Goal: Transaction & Acquisition: Purchase product/service

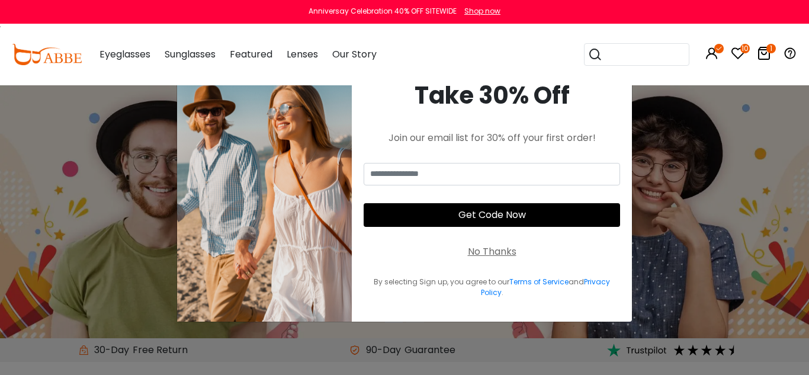
click at [488, 251] on div "No Thanks" at bounding box center [492, 252] width 49 height 14
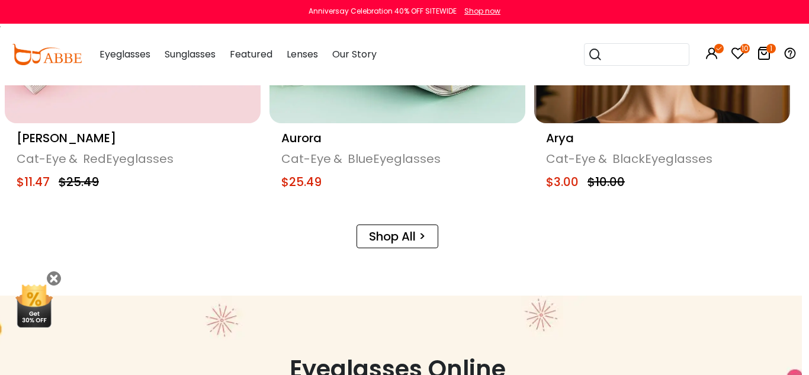
scroll to position [0, 7]
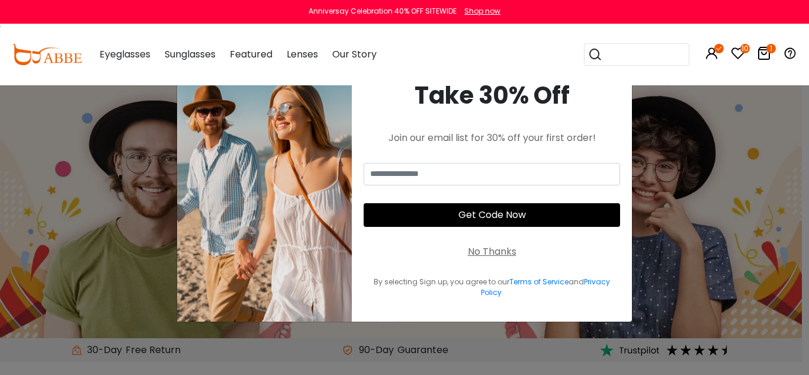
click at [510, 252] on div "No Thanks" at bounding box center [492, 252] width 49 height 14
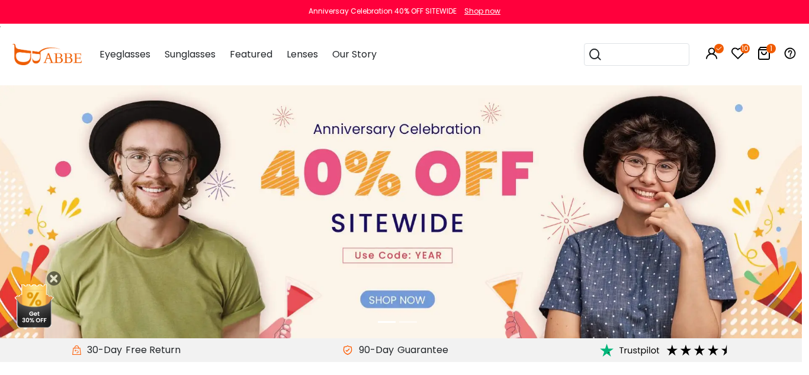
click at [402, 302] on img at bounding box center [397, 211] width 809 height 253
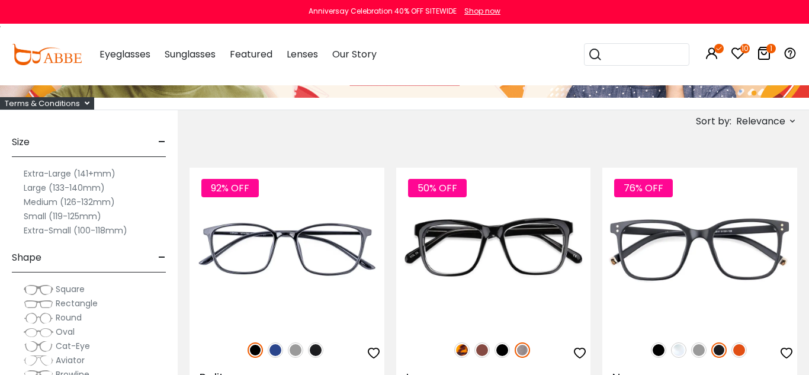
click at [73, 187] on label "Large (133-140mm)" at bounding box center [64, 188] width 81 height 14
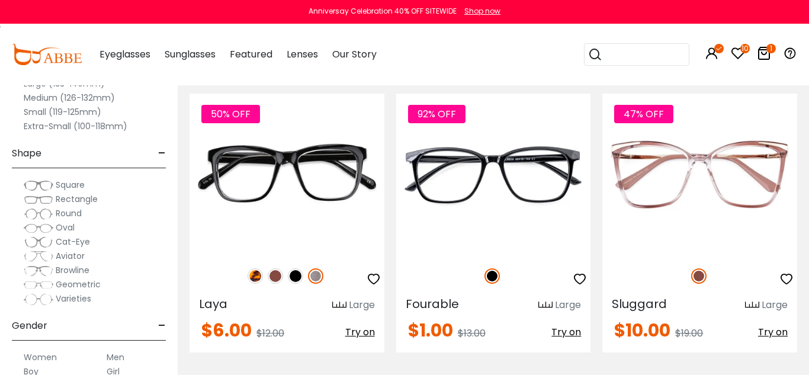
scroll to position [233, 0]
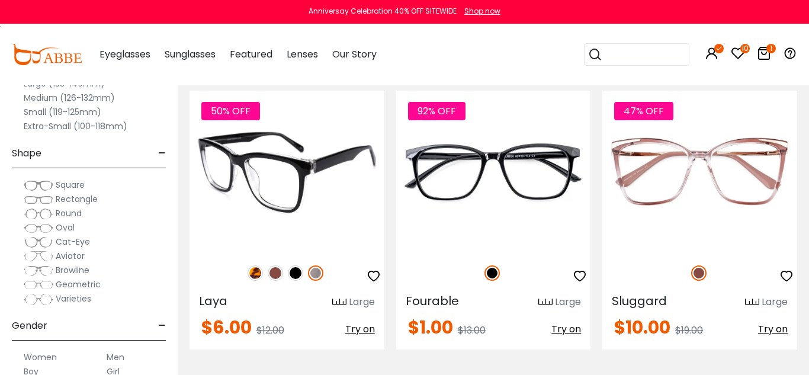
click at [274, 275] on img at bounding box center [275, 272] width 15 height 15
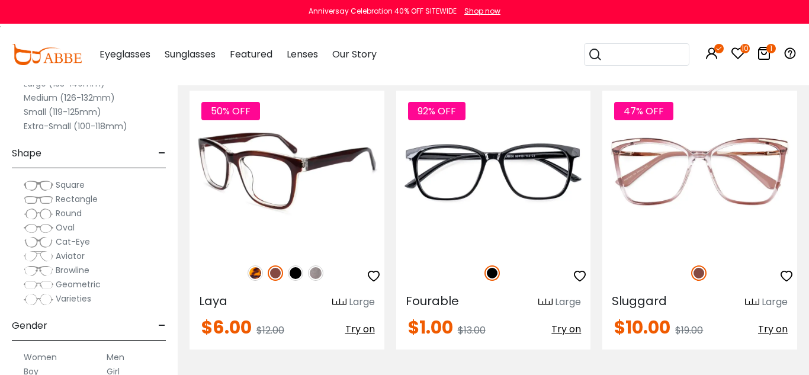
click at [277, 274] on img at bounding box center [275, 272] width 15 height 15
click at [257, 272] on img at bounding box center [255, 272] width 15 height 15
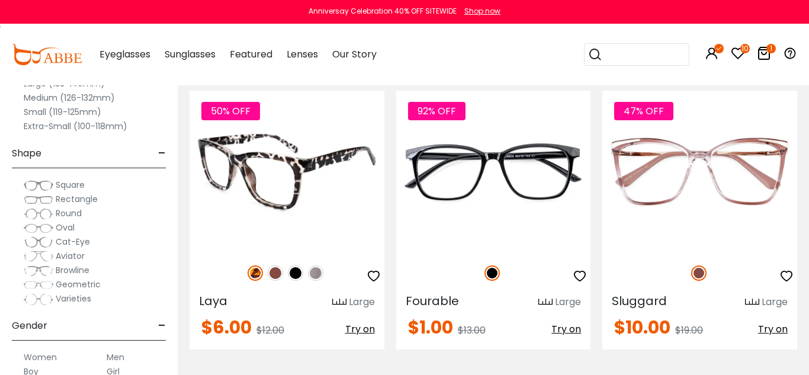
click at [274, 272] on img at bounding box center [275, 272] width 15 height 15
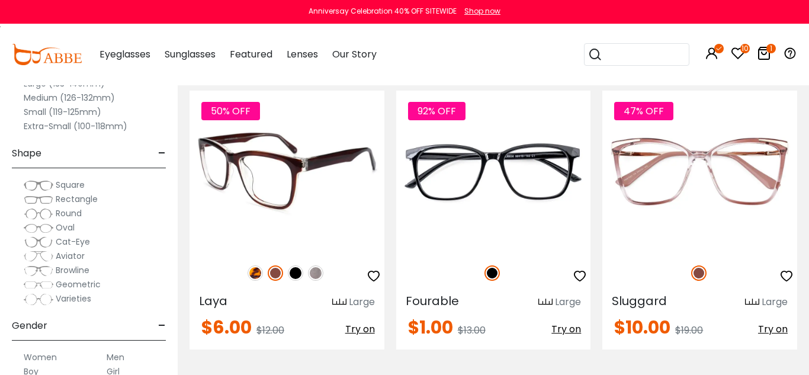
click at [360, 331] on span "Try on" at bounding box center [360, 329] width 30 height 14
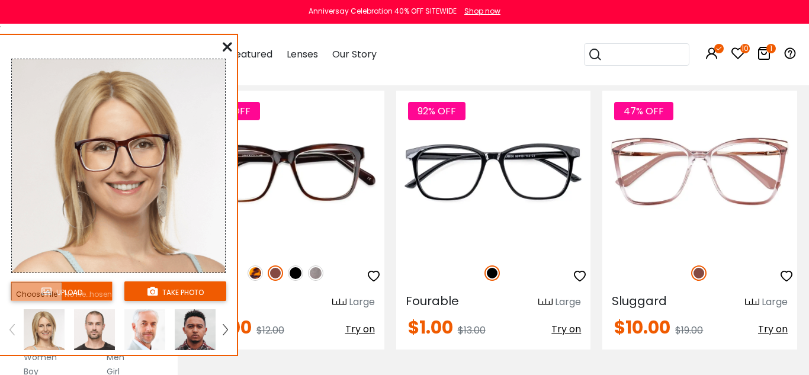
click at [227, 328] on img at bounding box center [225, 329] width 5 height 11
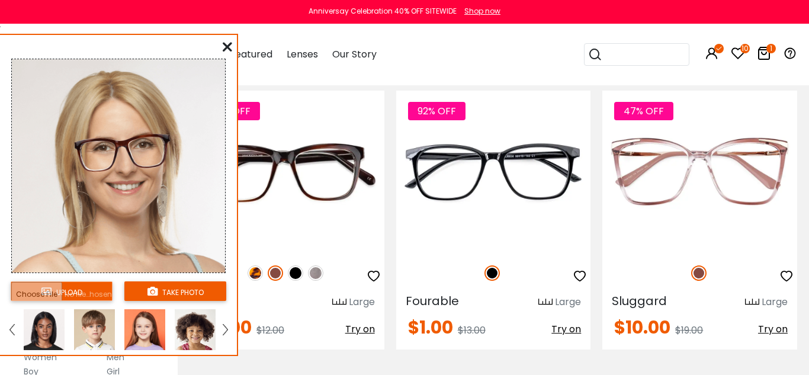
click at [191, 334] on img at bounding box center [195, 329] width 41 height 41
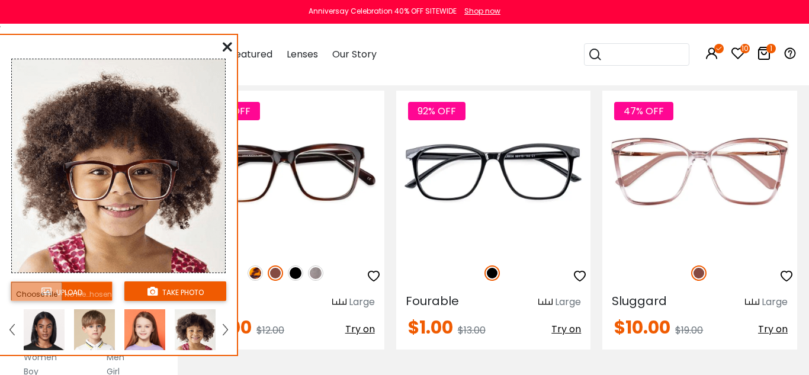
click at [41, 323] on img at bounding box center [44, 329] width 41 height 41
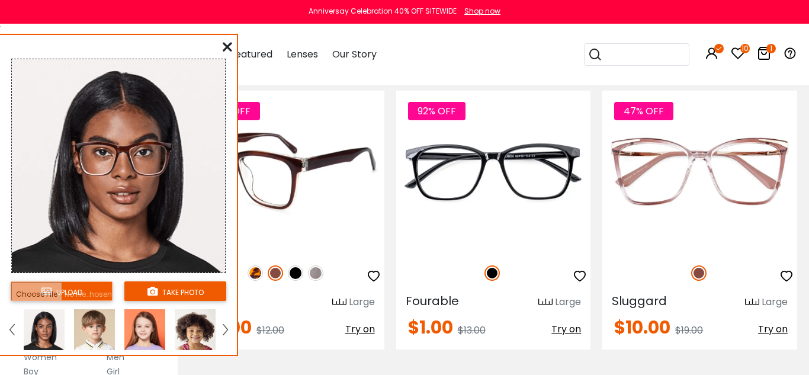
click at [345, 225] on img at bounding box center [287, 172] width 195 height 162
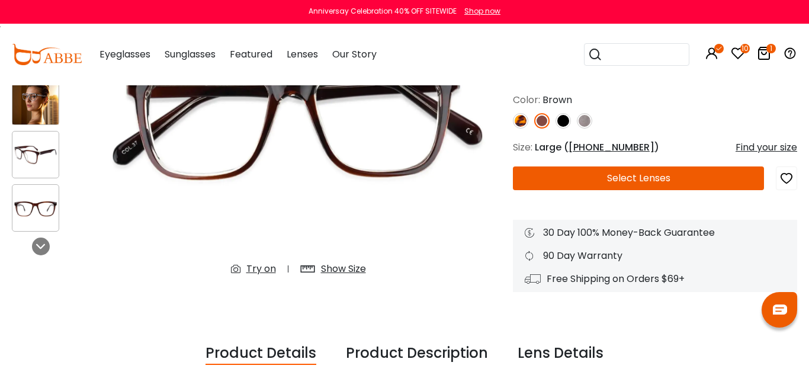
scroll to position [190, 0]
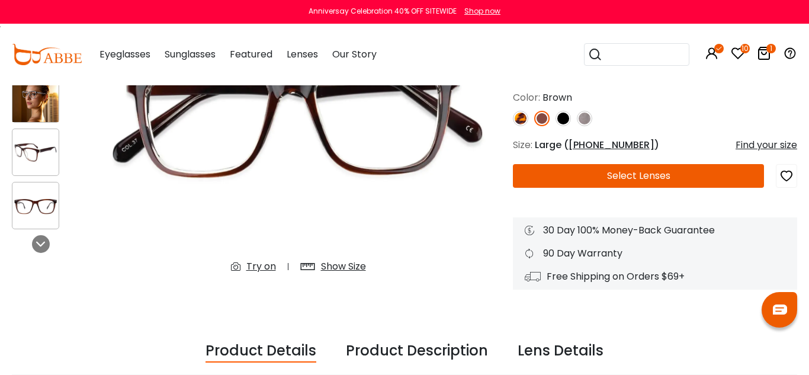
click at [597, 175] on button "Select Lenses" at bounding box center [638, 176] width 251 height 24
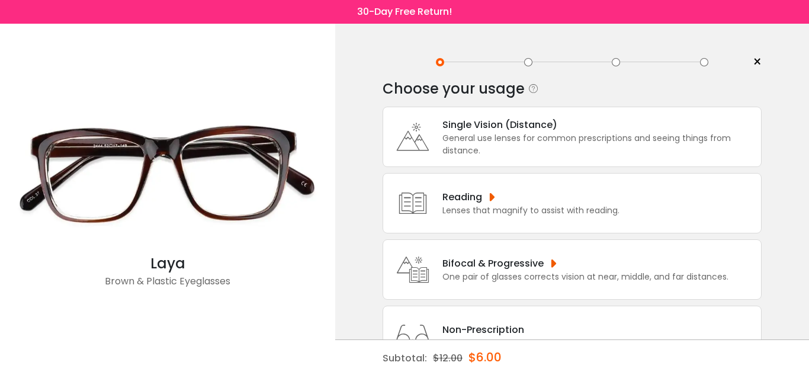
scroll to position [50, 0]
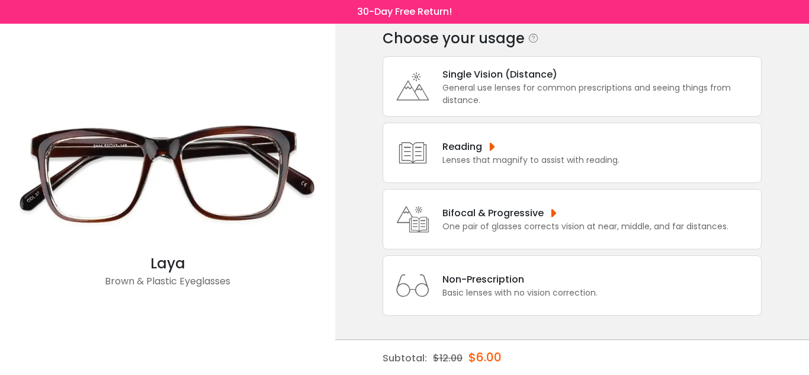
click at [579, 230] on div "One pair of glasses corrects vision at near, middle, and far distances." at bounding box center [586, 226] width 286 height 12
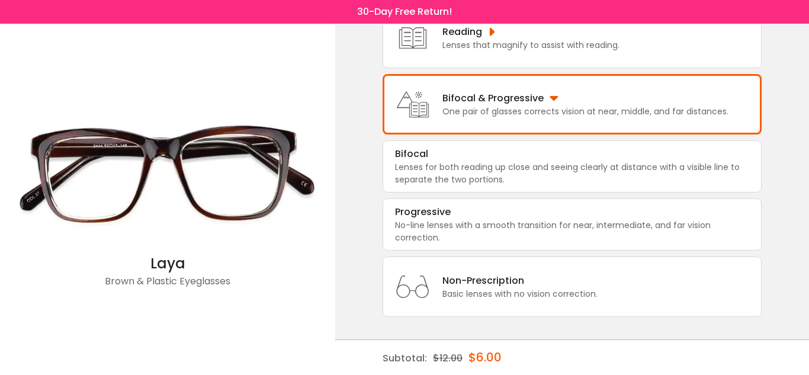
scroll to position [166, 0]
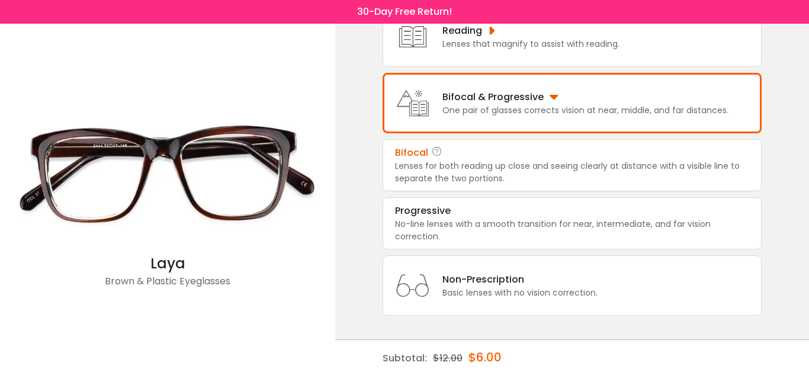
click at [559, 170] on div "Lenses for both reading up close and seeing clearly at distance with a visible …" at bounding box center [572, 172] width 354 height 25
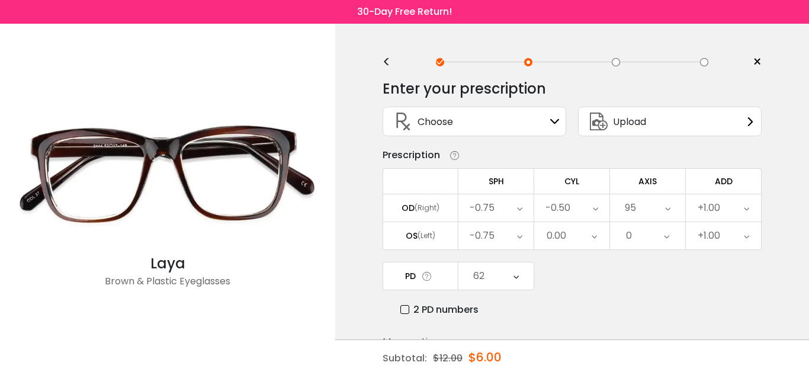
scroll to position [69, 0]
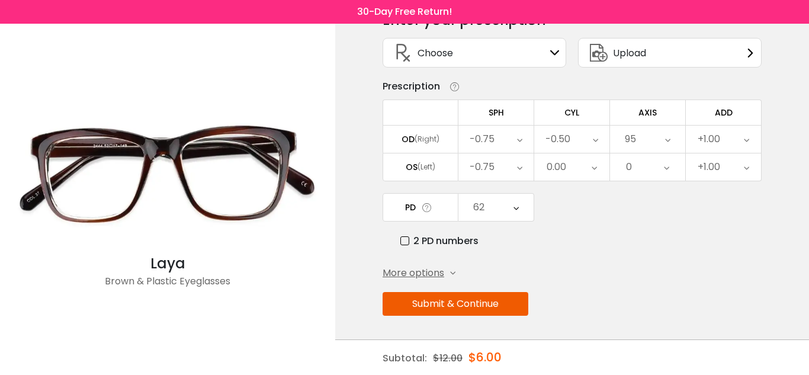
click at [507, 310] on button "Submit & Continue" at bounding box center [456, 304] width 146 height 24
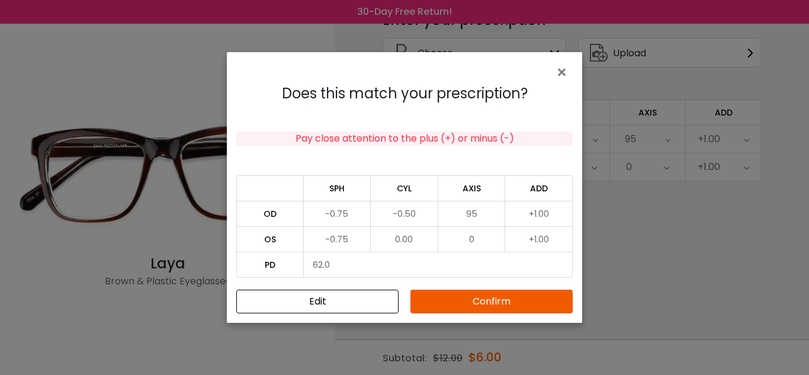
click at [505, 306] on button "Confirm" at bounding box center [492, 302] width 162 height 24
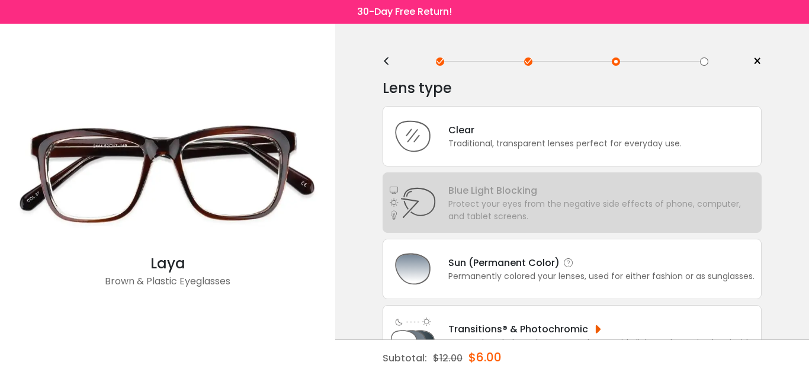
scroll to position [0, 0]
click at [610, 153] on div "Clear Traditional, transparent lenses perfect for everyday use." at bounding box center [572, 137] width 379 height 60
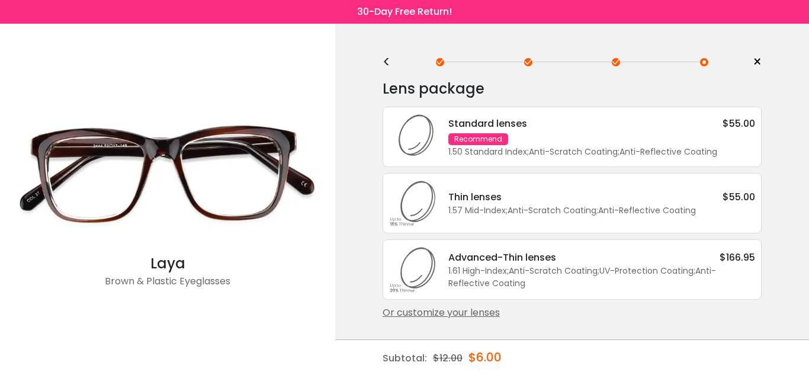
click at [479, 316] on div "Or customize your lenses" at bounding box center [572, 313] width 379 height 14
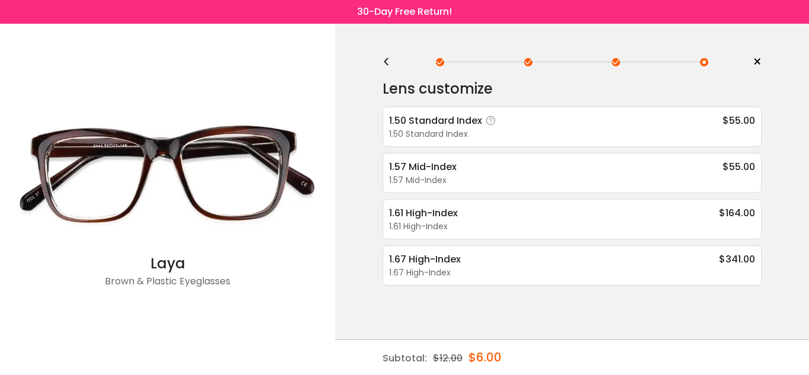
click at [527, 124] on div "1.50 Standard Index $55.00" at bounding box center [572, 120] width 366 height 15
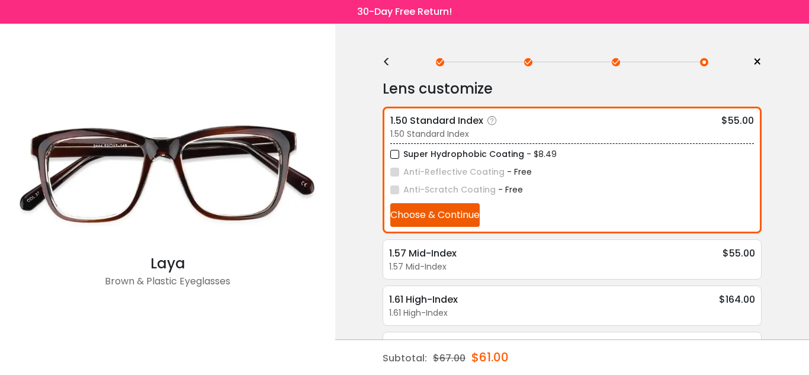
click at [457, 217] on button "Choose & Continue" at bounding box center [434, 215] width 89 height 24
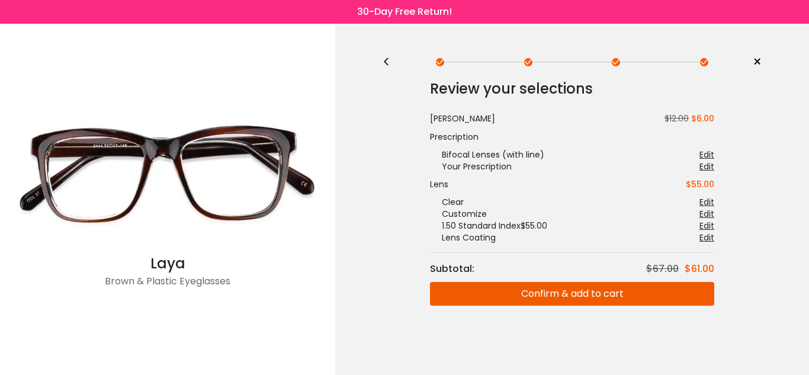
click at [759, 62] on span "×" at bounding box center [757, 62] width 9 height 18
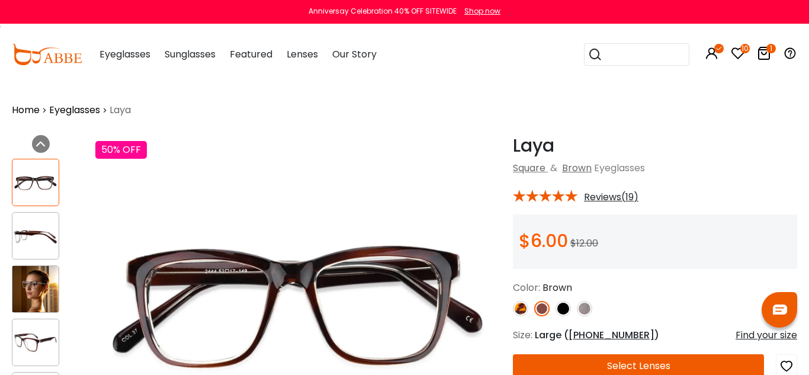
click at [765, 56] on icon at bounding box center [764, 53] width 14 height 14
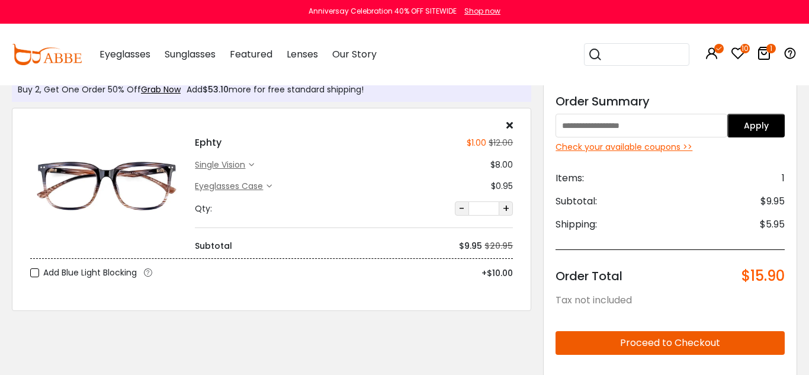
scroll to position [40, 0]
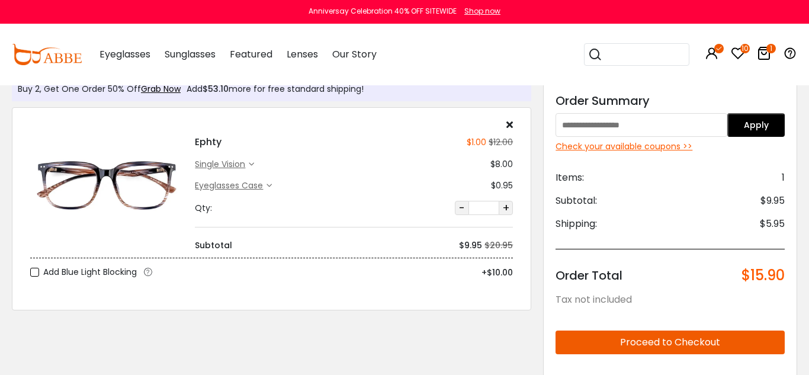
type input "********"
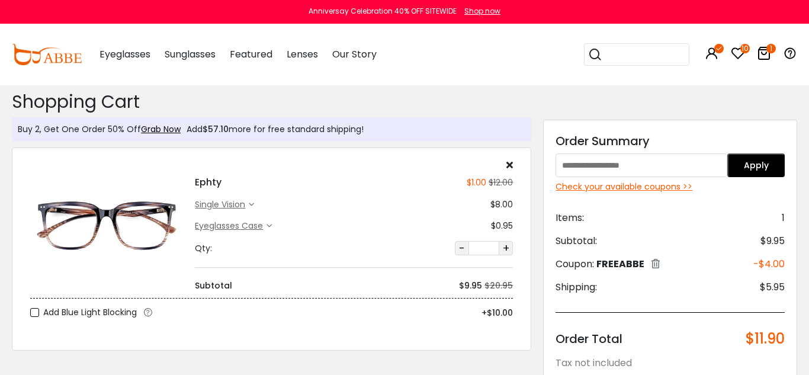
scroll to position [101, 0]
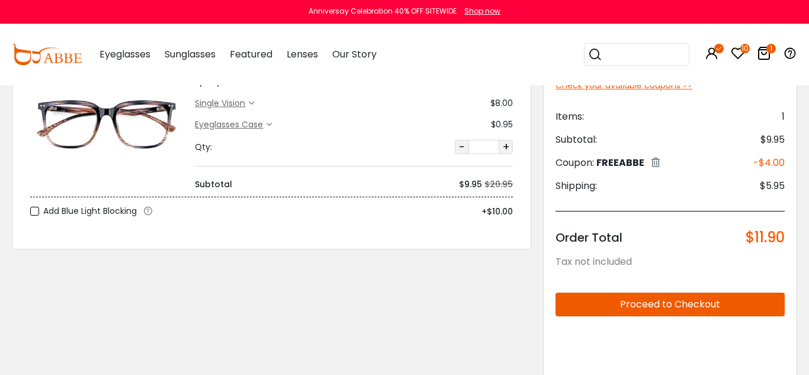
type input "********"
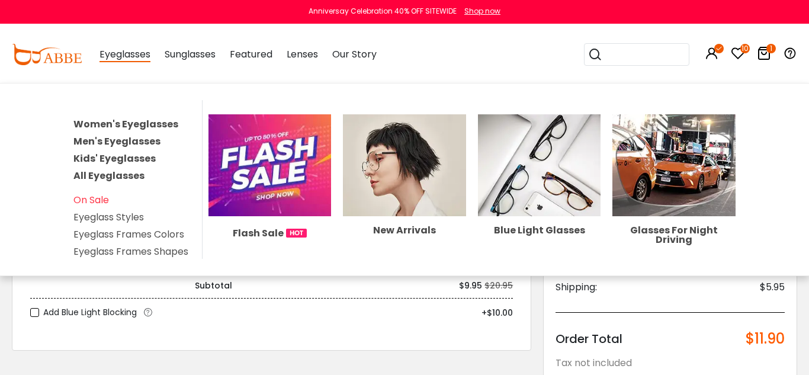
click at [141, 127] on link "Women's Eyeglasses" at bounding box center [125, 124] width 105 height 14
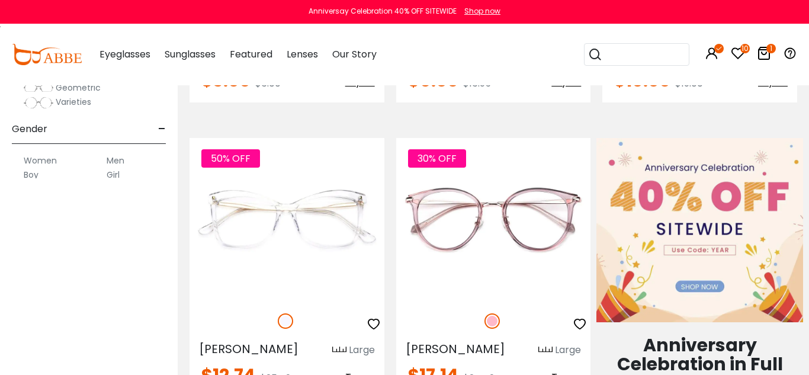
scroll to position [21, 0]
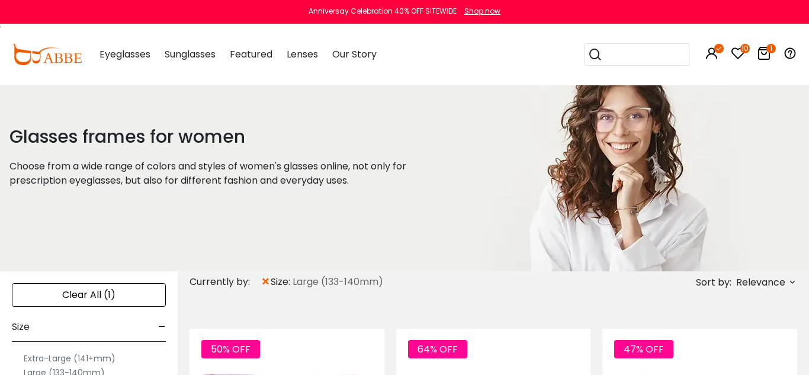
click at [791, 282] on icon at bounding box center [792, 281] width 9 height 9
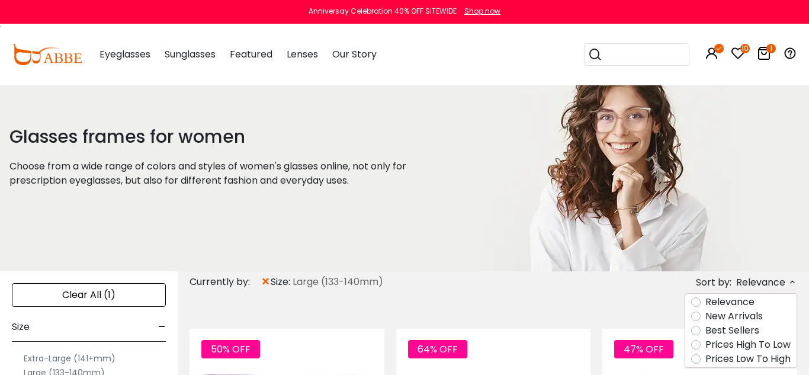
click at [748, 358] on label "Prices Low To High" at bounding box center [748, 359] width 85 height 14
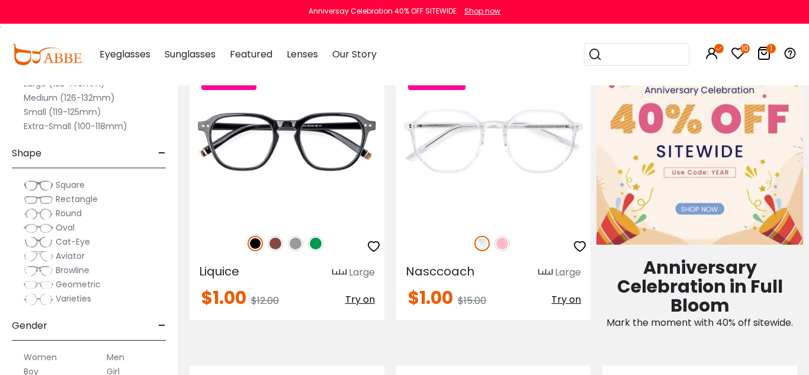
scroll to position [587, 0]
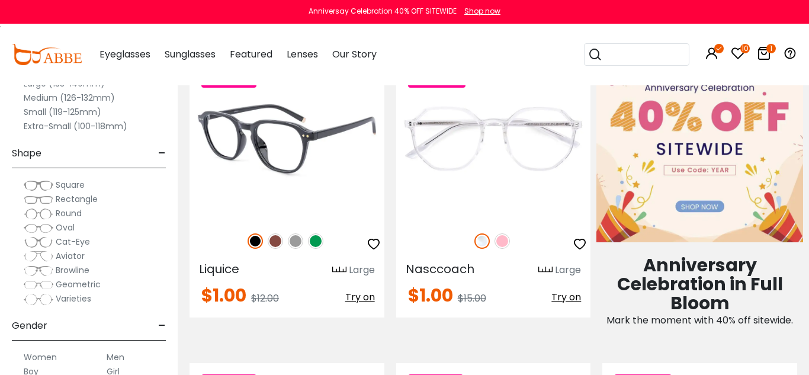
click at [274, 243] on img at bounding box center [275, 240] width 15 height 15
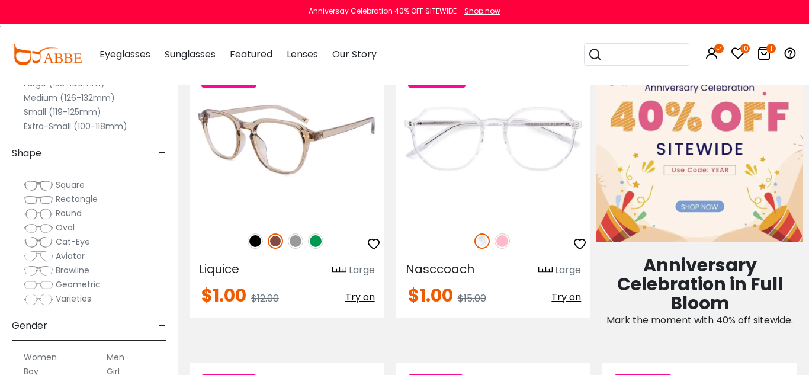
click at [262, 242] on img at bounding box center [255, 240] width 15 height 15
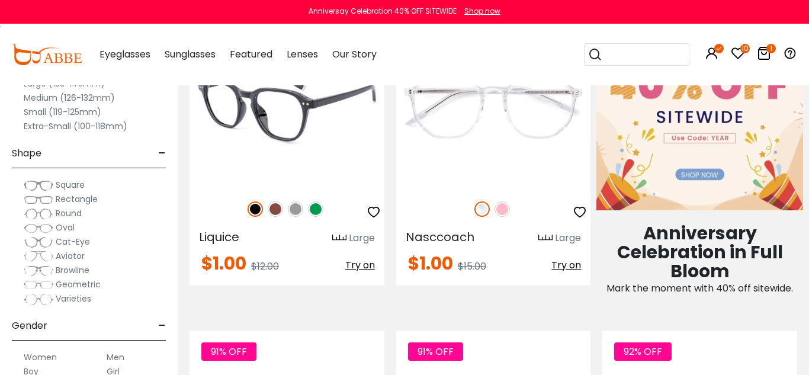
scroll to position [621, 0]
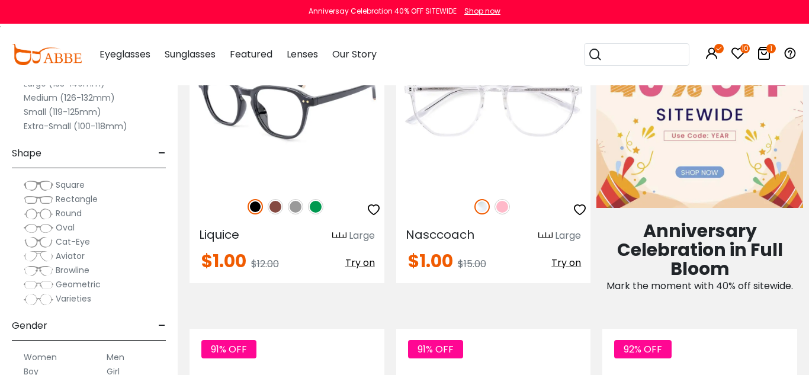
click at [376, 209] on icon "button" at bounding box center [374, 210] width 14 height 14
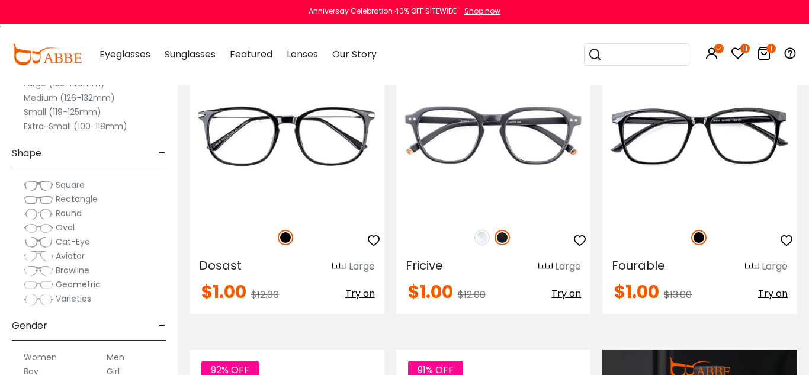
scroll to position [896, 0]
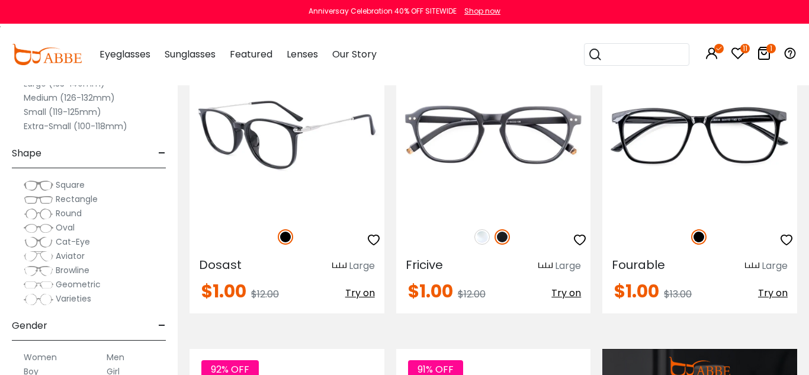
click at [374, 241] on icon "button" at bounding box center [374, 240] width 14 height 14
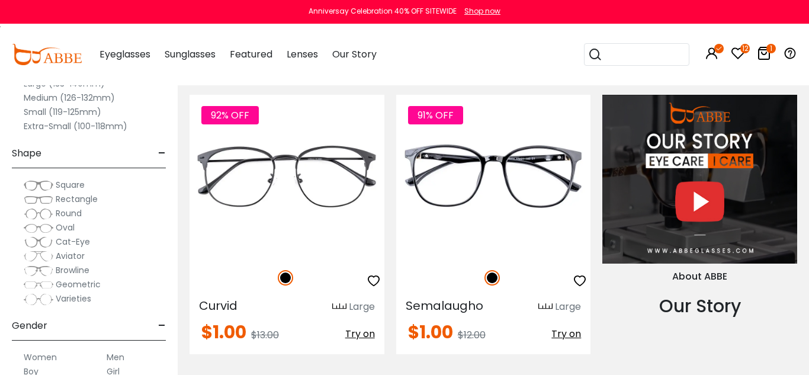
scroll to position [1178, 0]
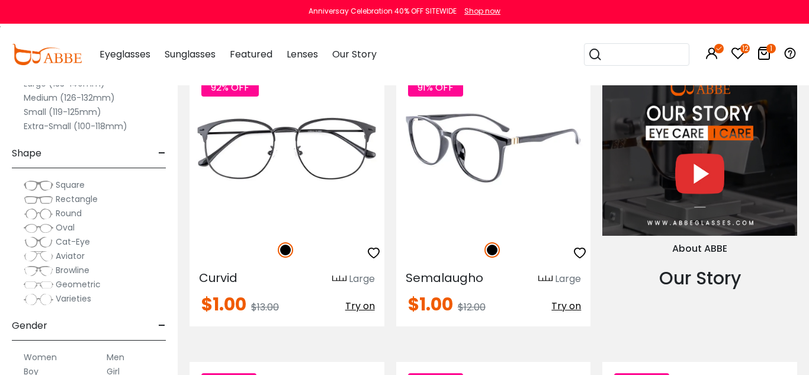
click at [580, 252] on icon "button" at bounding box center [580, 253] width 14 height 14
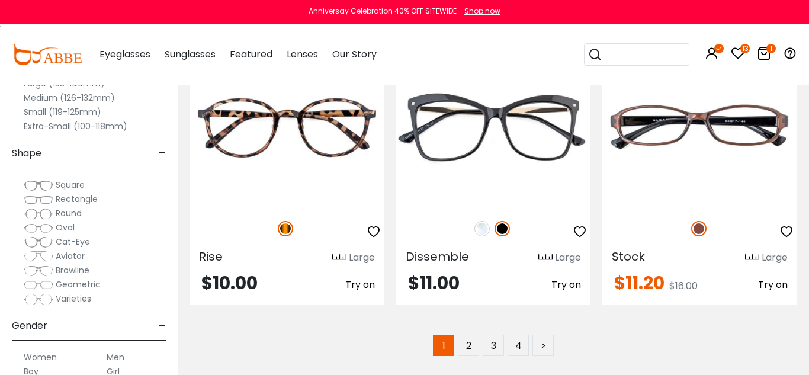
scroll to position [5919, 0]
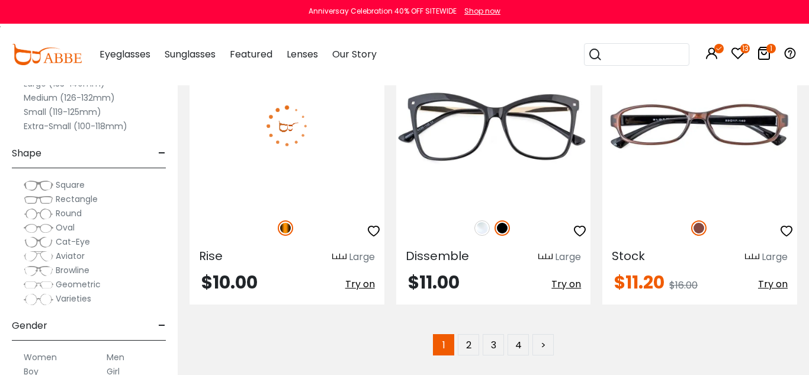
click at [375, 232] on icon "button" at bounding box center [374, 231] width 14 height 14
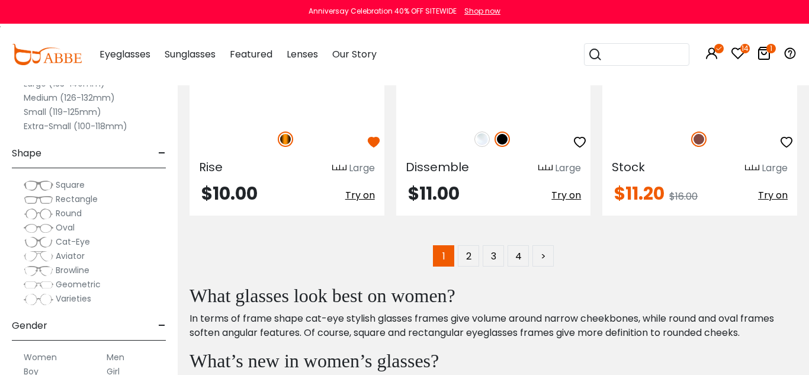
scroll to position [6043, 0]
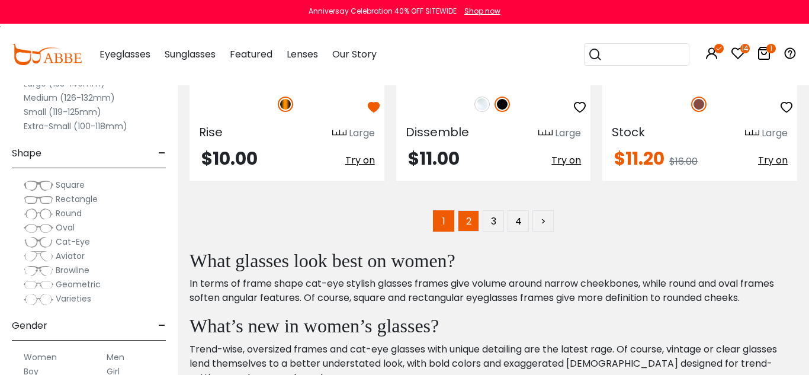
click at [469, 226] on link "2" at bounding box center [468, 220] width 21 height 21
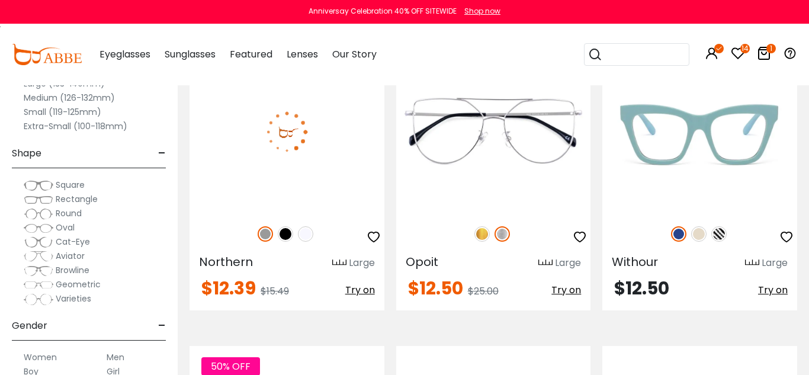
click at [268, 236] on img at bounding box center [265, 233] width 15 height 15
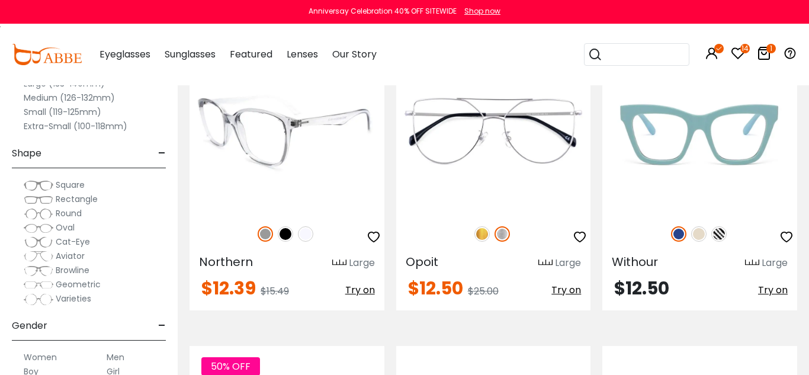
click at [285, 236] on img at bounding box center [285, 233] width 15 height 15
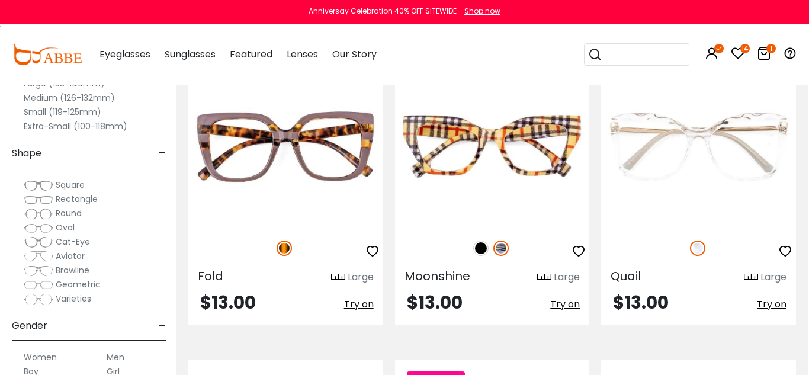
scroll to position [1472, 1]
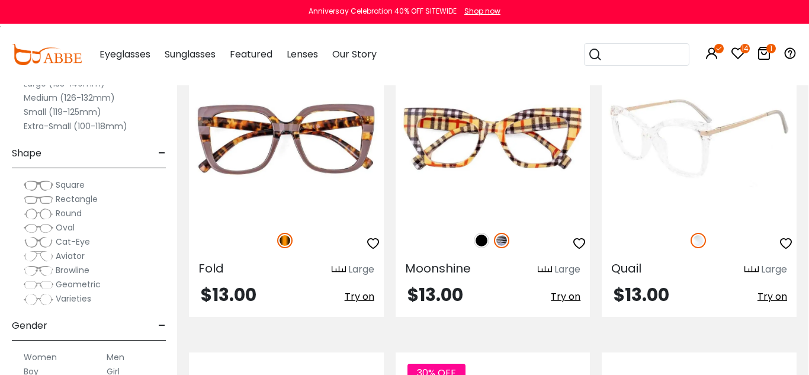
click at [764, 299] on span "Try on" at bounding box center [773, 297] width 30 height 14
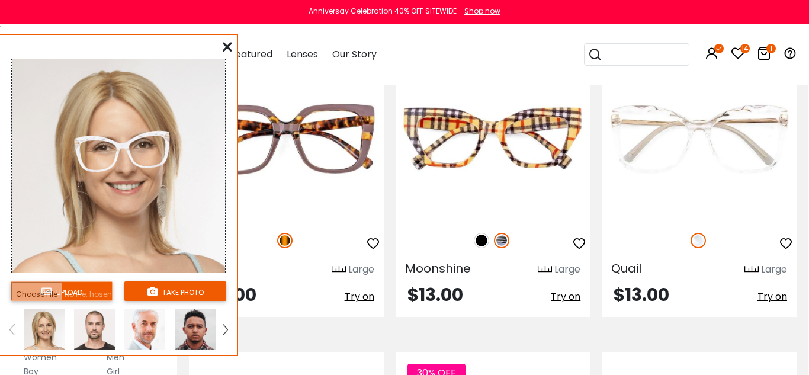
click at [229, 46] on icon at bounding box center [227, 46] width 9 height 9
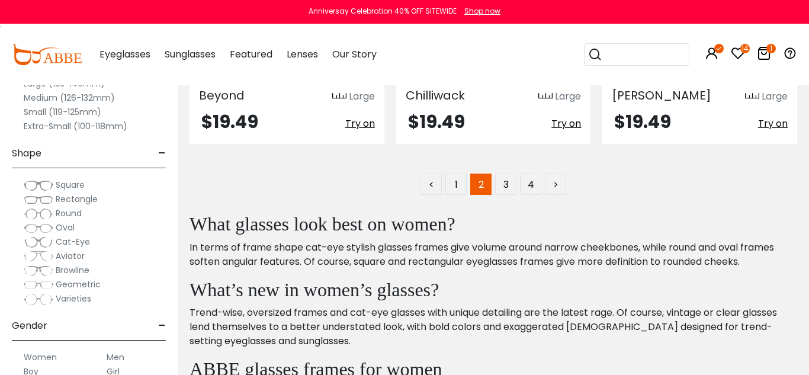
scroll to position [6073, 0]
